Goal: Task Accomplishment & Management: Complete application form

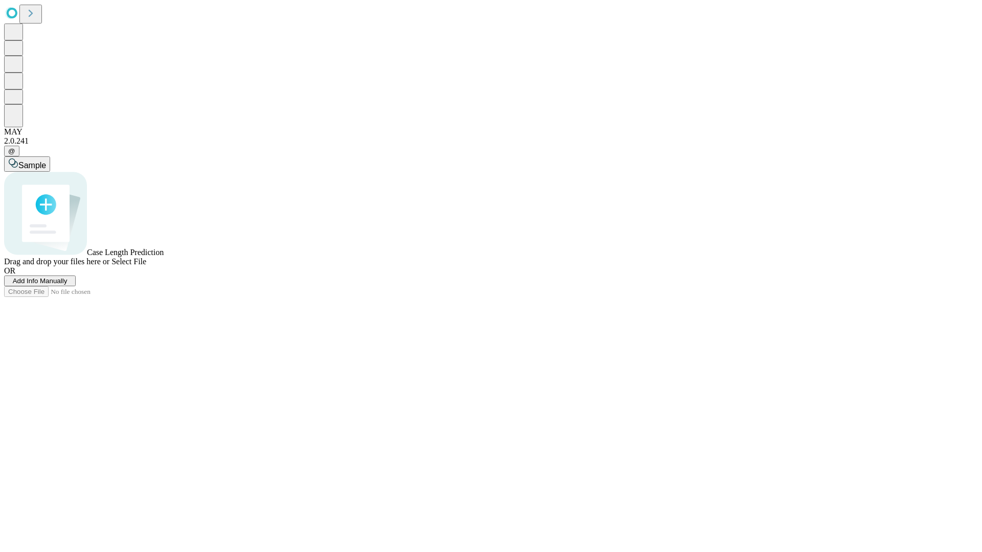
click at [68, 285] on span "Add Info Manually" at bounding box center [40, 281] width 55 height 8
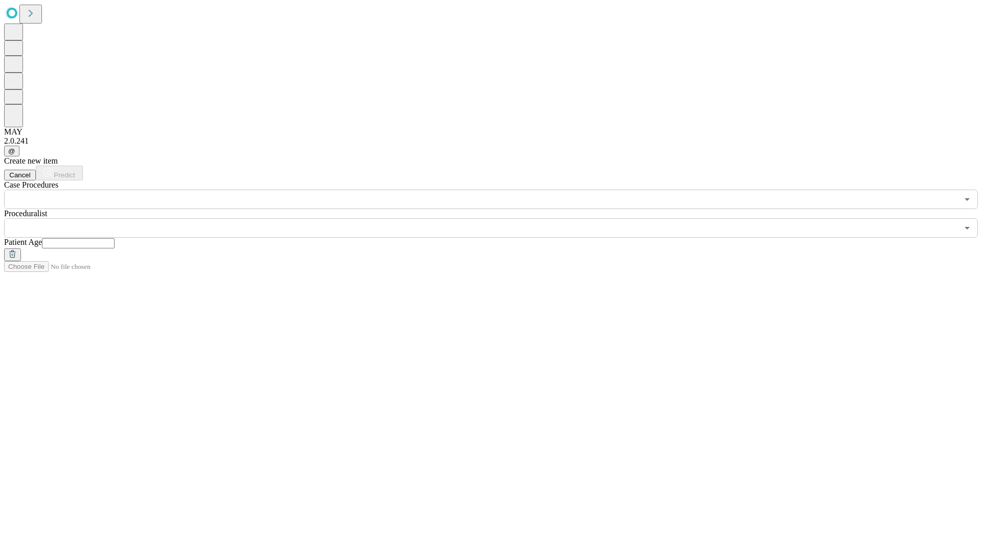
click at [115, 238] on input "text" at bounding box center [78, 243] width 73 height 10
type input "*"
click at [498, 218] on input "text" at bounding box center [481, 227] width 954 height 19
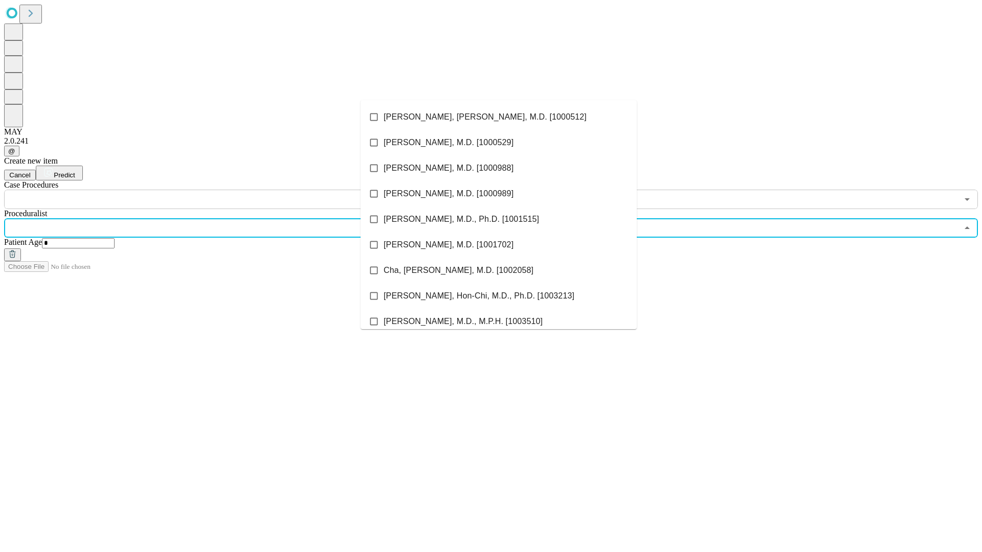
click at [499, 117] on li "[PERSON_NAME], [PERSON_NAME], M.D. [1000512]" at bounding box center [499, 117] width 276 height 26
